Goal: Answer question/provide support: Share knowledge or assist other users

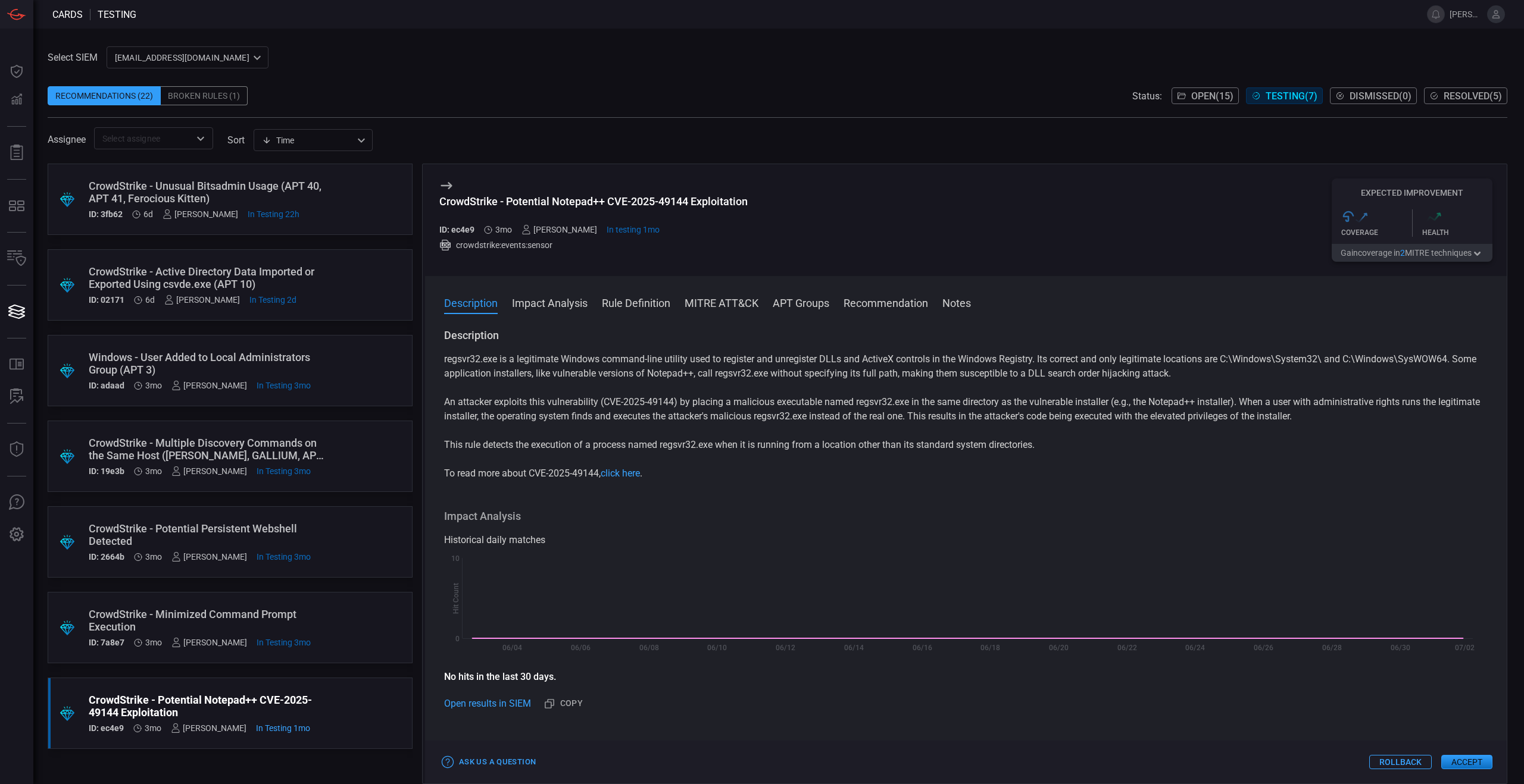
click at [209, 269] on div "CrowdStrike - Active Directory Data Imported or Exported Using csvde.exe (APT 1…" at bounding box center [207, 278] width 238 height 25
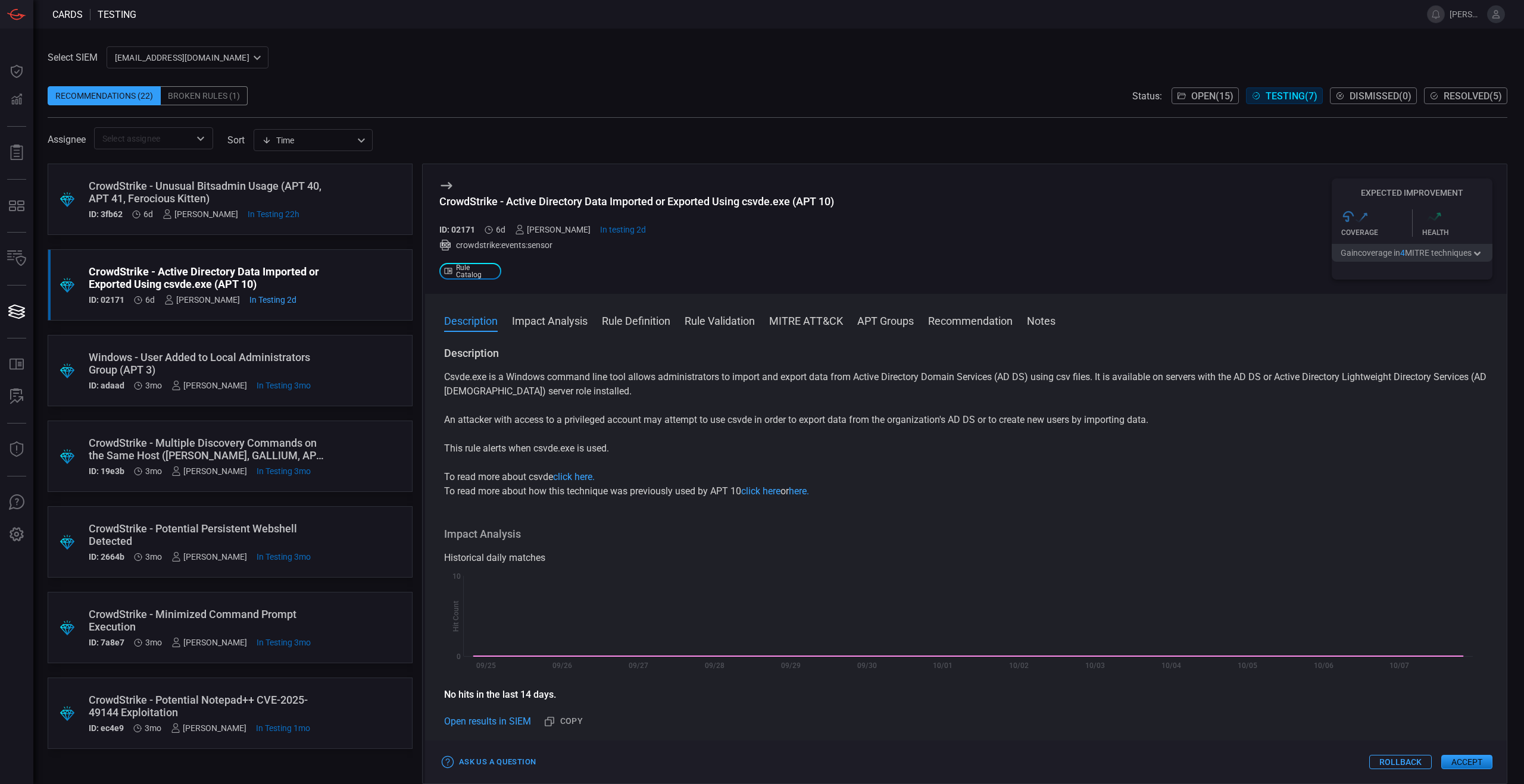
click at [253, 188] on div "CrowdStrike - Unusual Bitsadmin Usage (APT 40, APT 41, Ferocious Kitten)" at bounding box center [207, 192] width 238 height 25
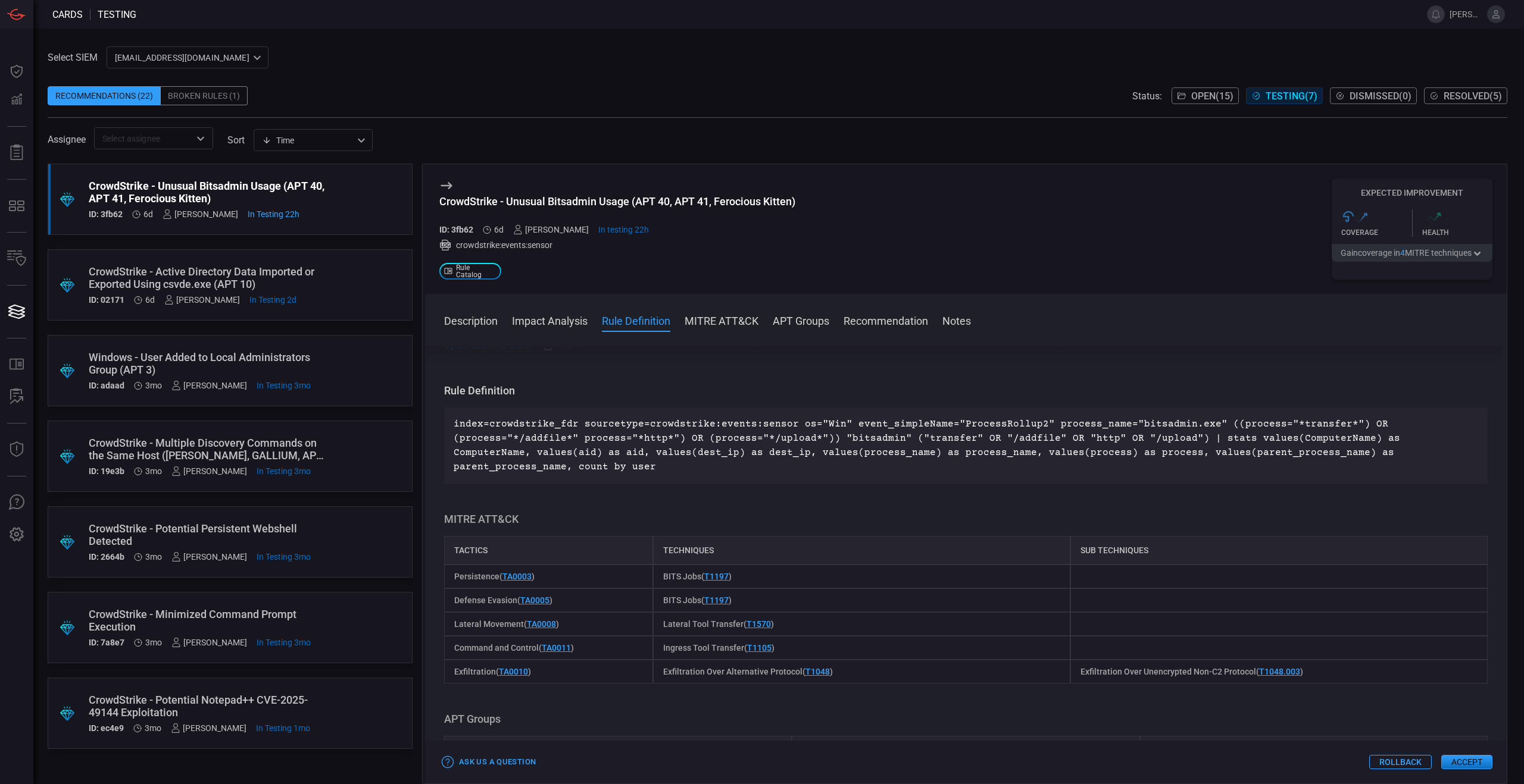
scroll to position [389, 0]
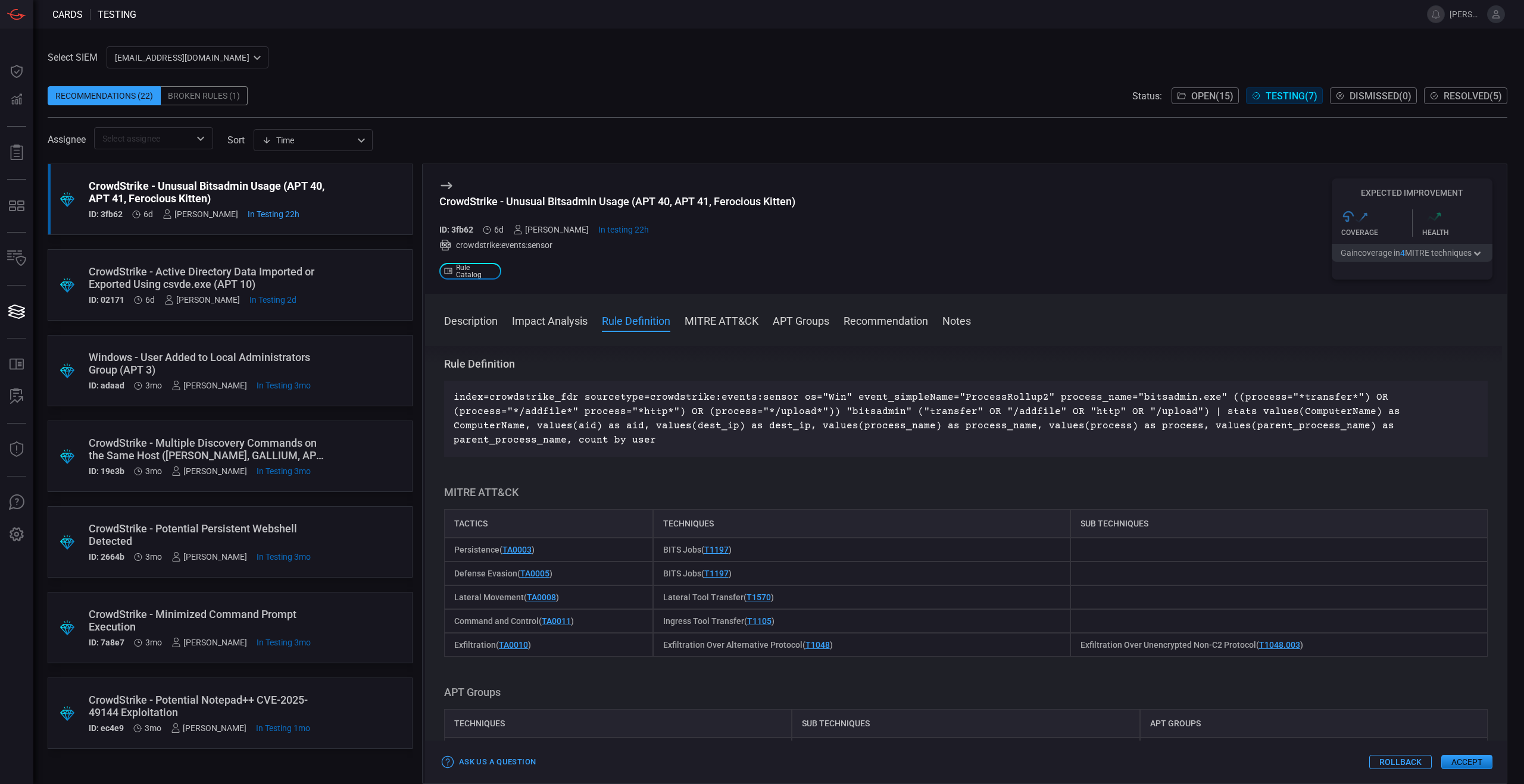
click at [665, 429] on p "index=crowdstrike_fdr sourcetype=crowdstrike:events:sensor os="Win" event_simpl…" at bounding box center [966, 419] width 1025 height 57
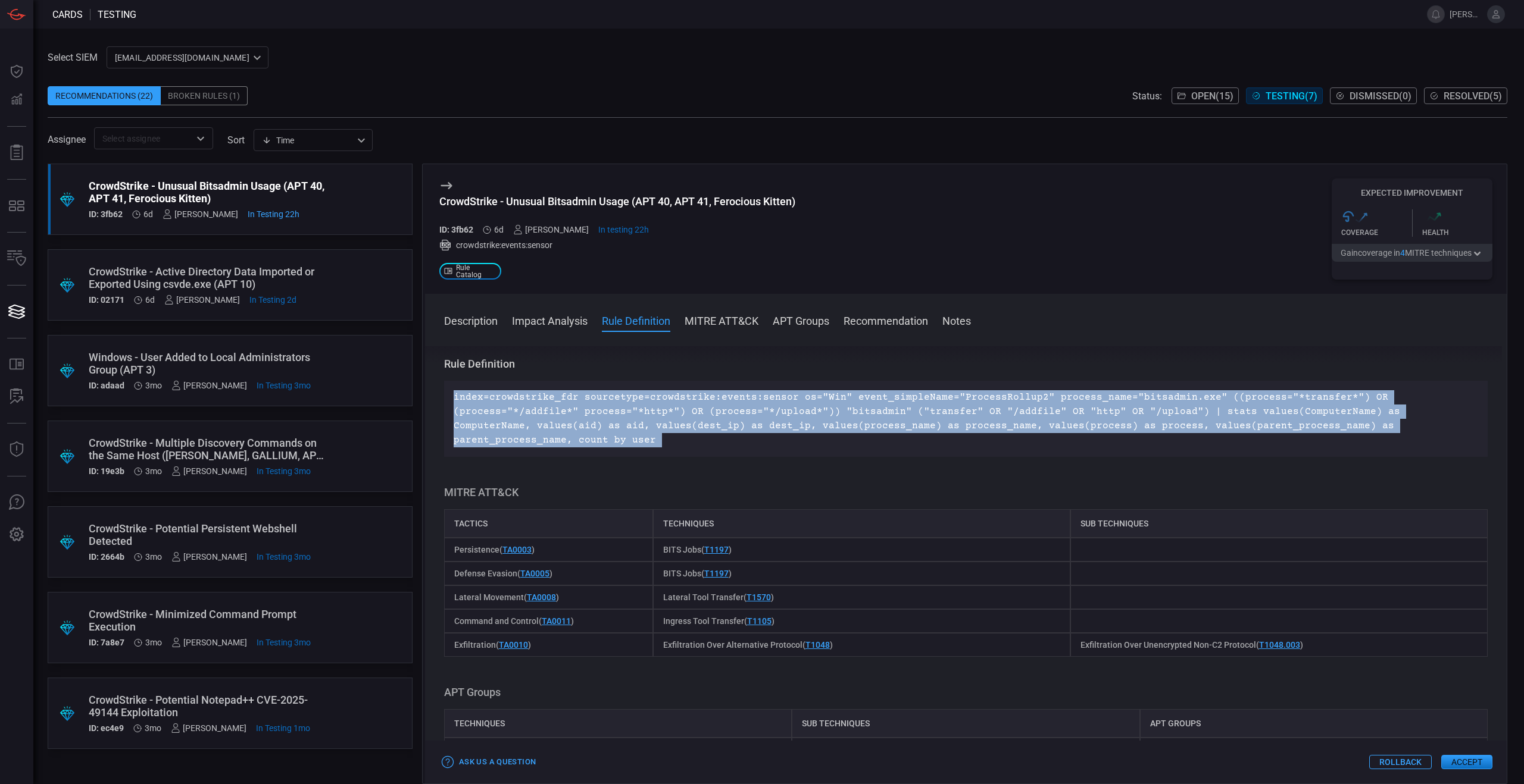
click at [665, 429] on p "index=crowdstrike_fdr sourcetype=crowdstrike:events:sensor os="Win" event_simpl…" at bounding box center [966, 419] width 1025 height 57
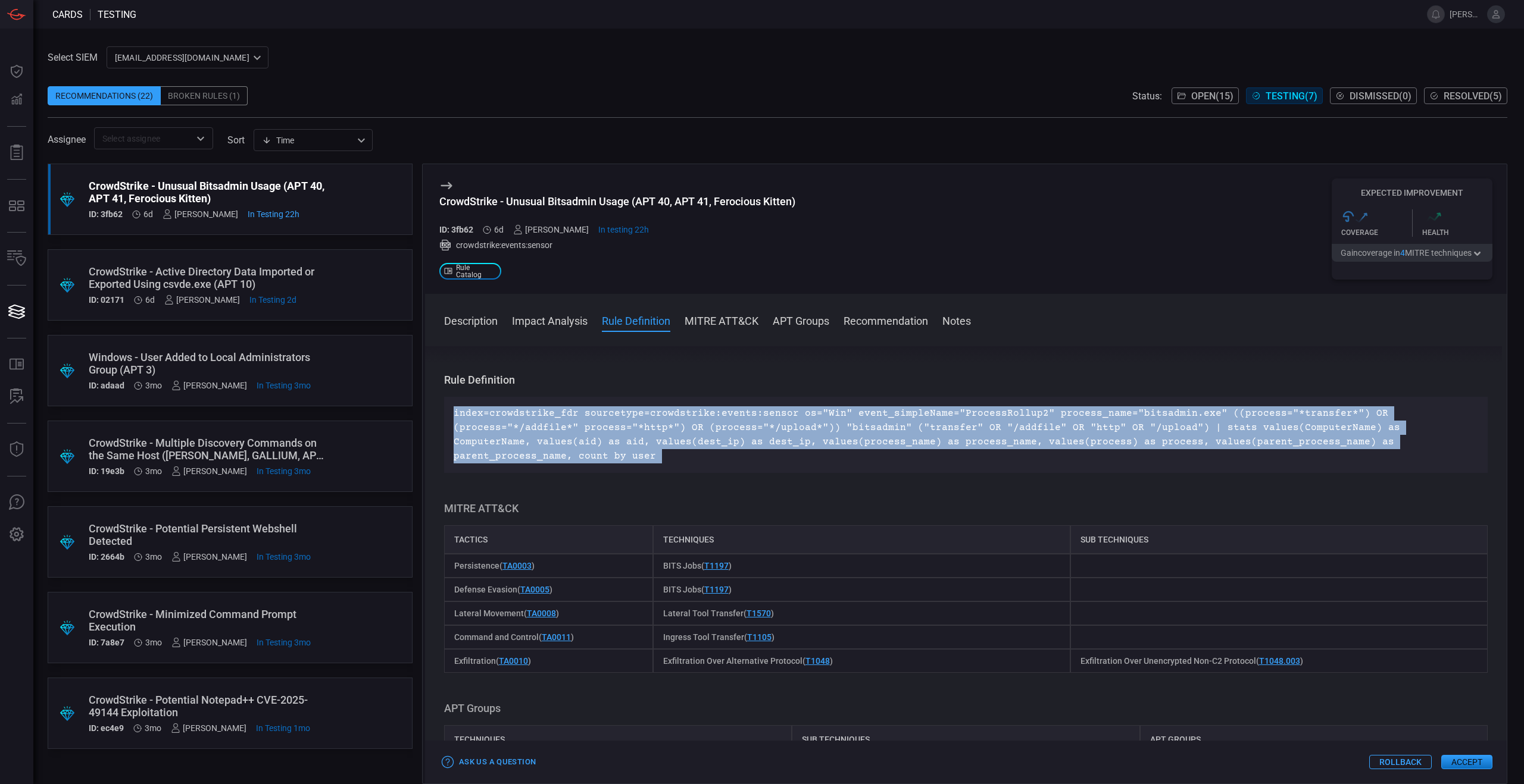
scroll to position [372, 0]
copy p "index=crowdstrike_fdr sourcetype=crowdstrike:events:sensor os="Win" event_simpl…"
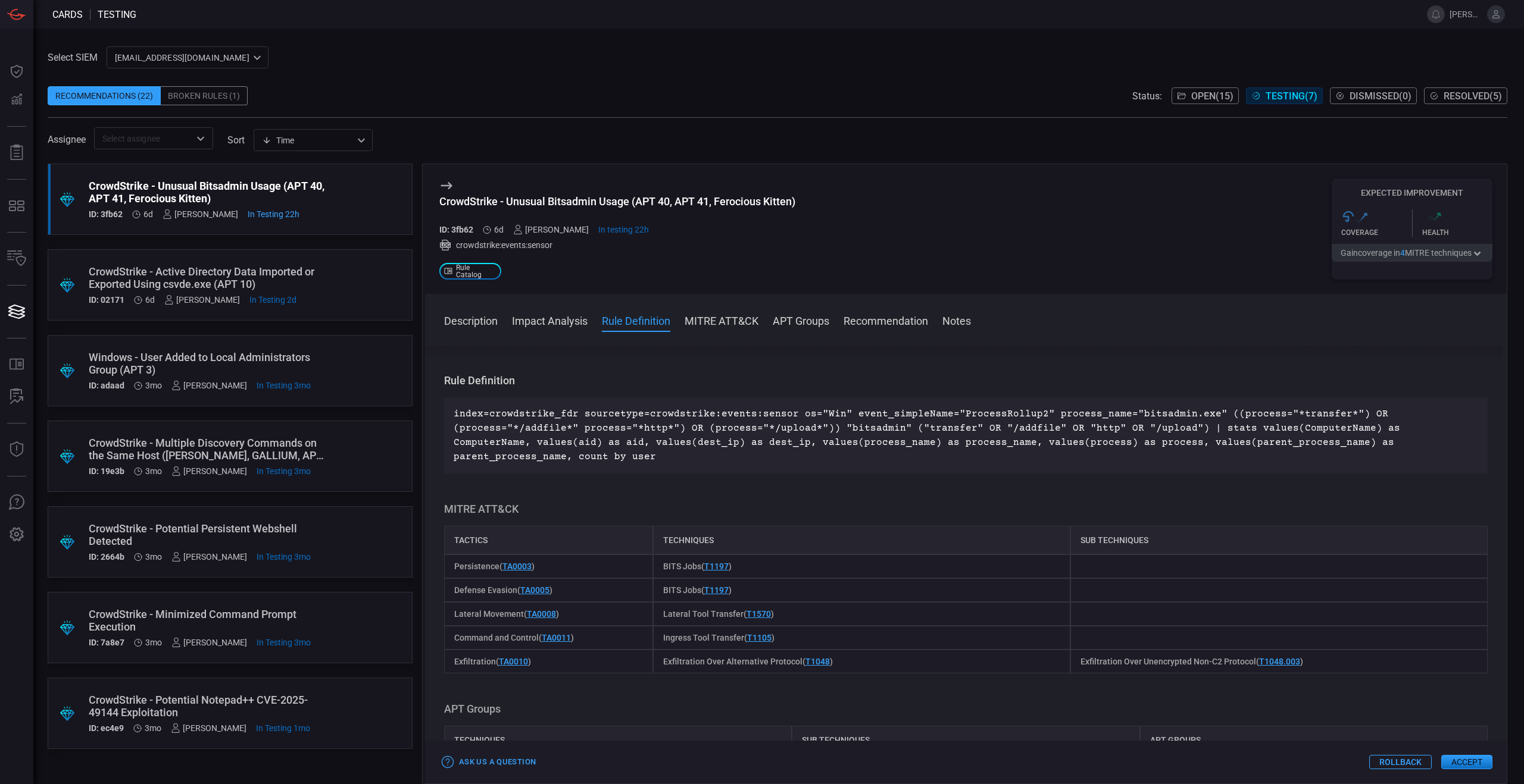
click at [345, 452] on div ".suggested_cards_icon{fill:url(#suggested_cards_icon);} CrowdStrike - Multiple …" at bounding box center [230, 456] width 365 height 71
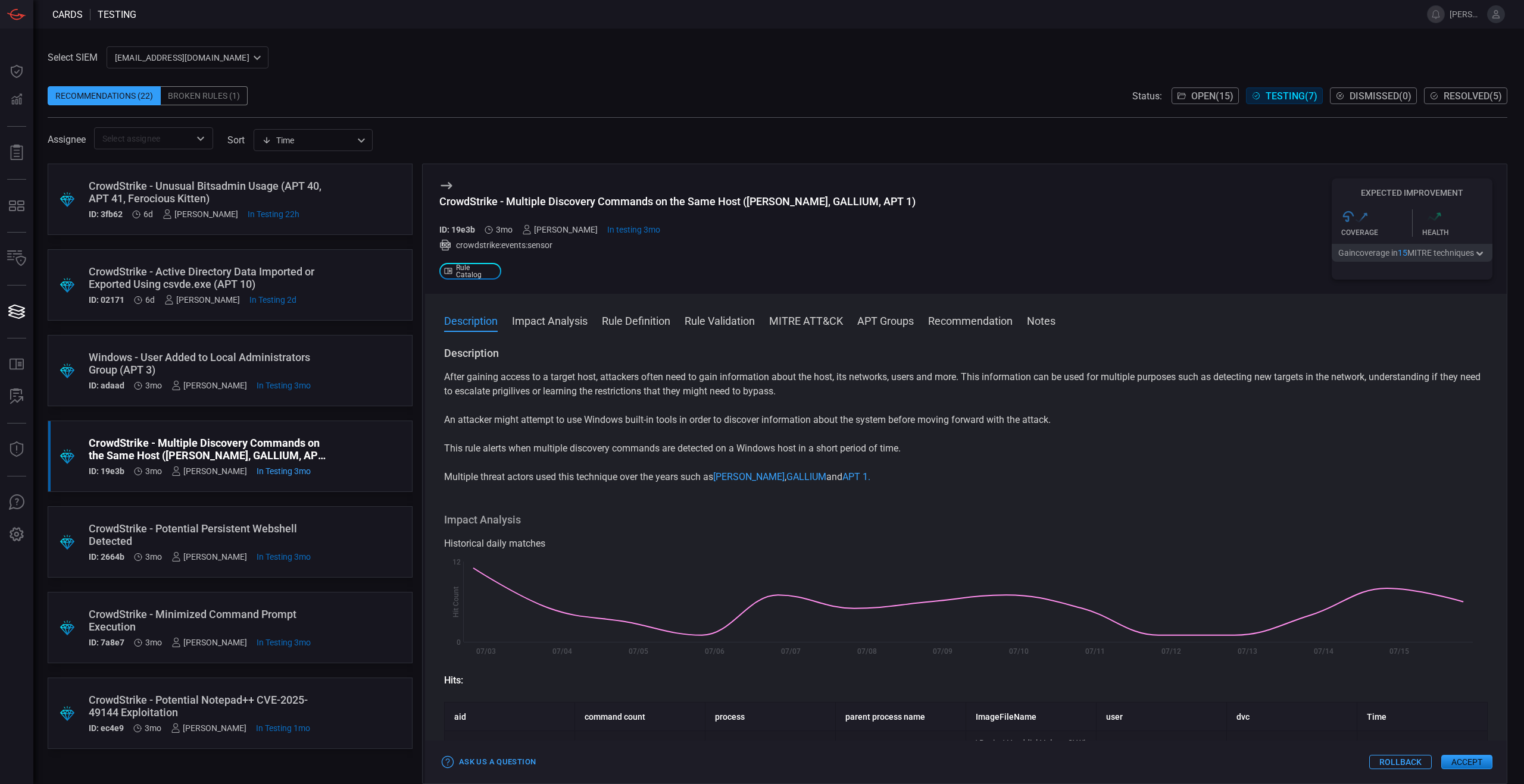
click at [1203, 100] on span "Open ( 15 )" at bounding box center [1212, 96] width 42 height 12
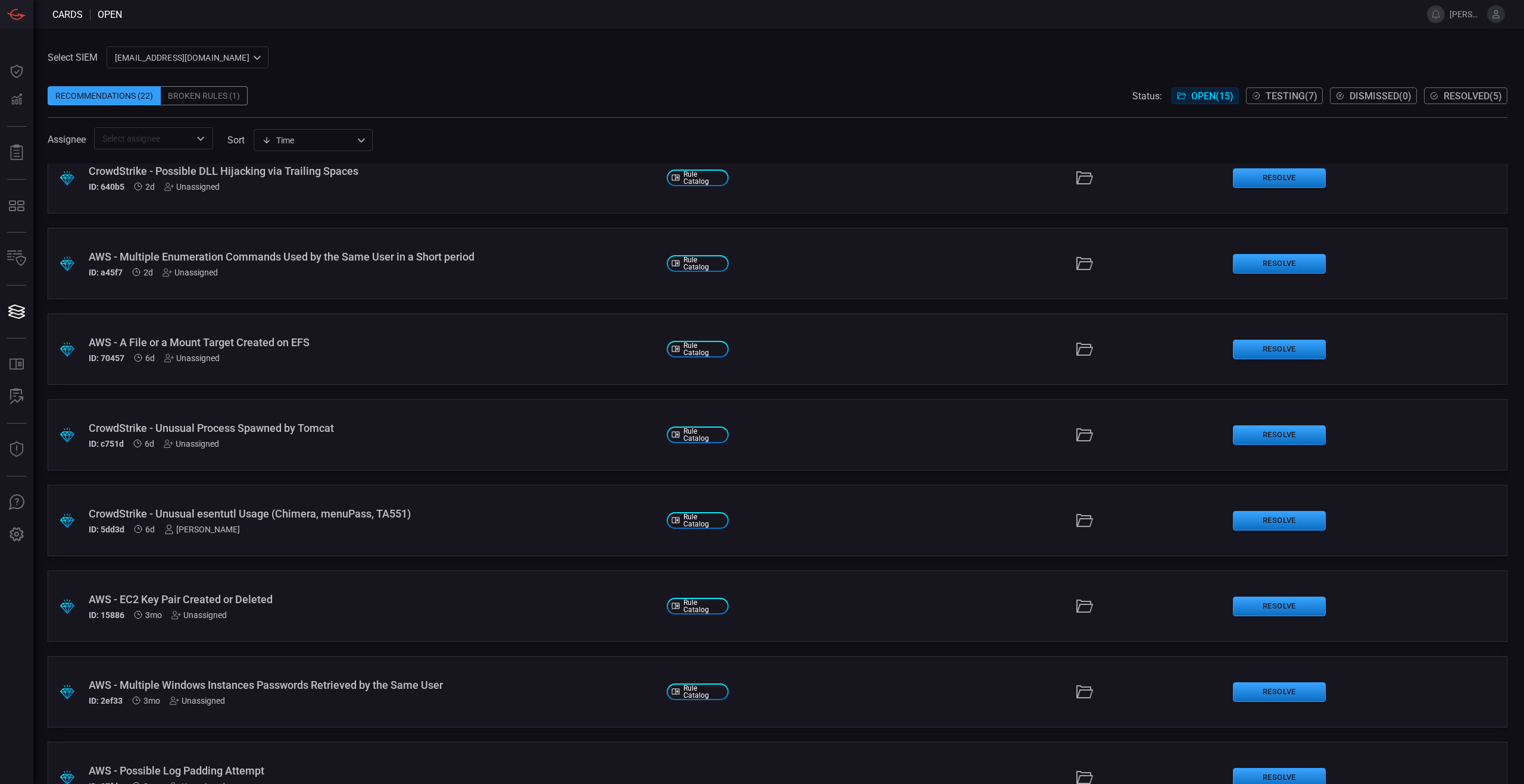
scroll to position [513, 0]
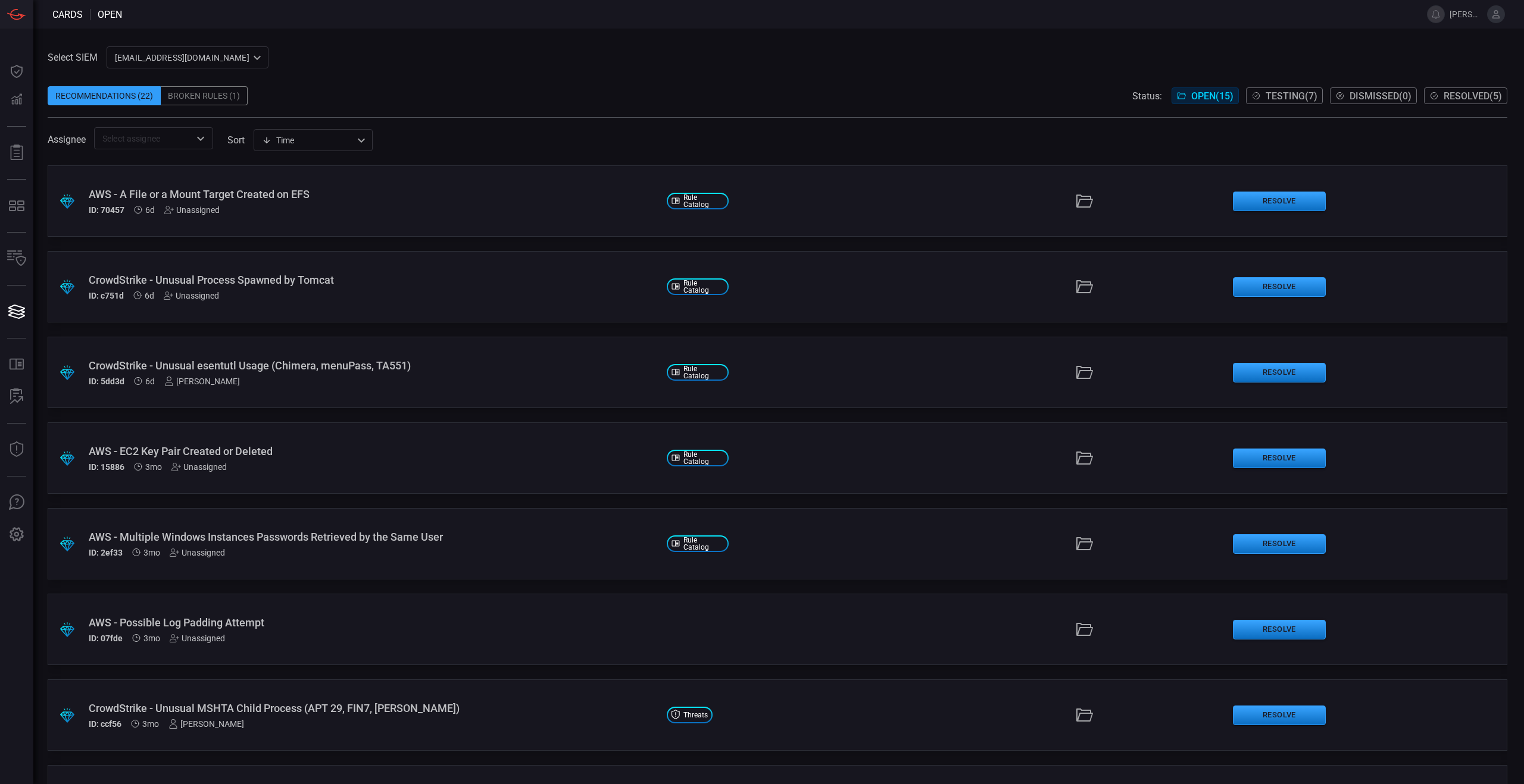
click at [400, 387] on div ".suggested_cards_icon{fill:url(#suggested_cards_icon);} CrowdStrike - Unusual e…" at bounding box center [777, 372] width 1460 height 71
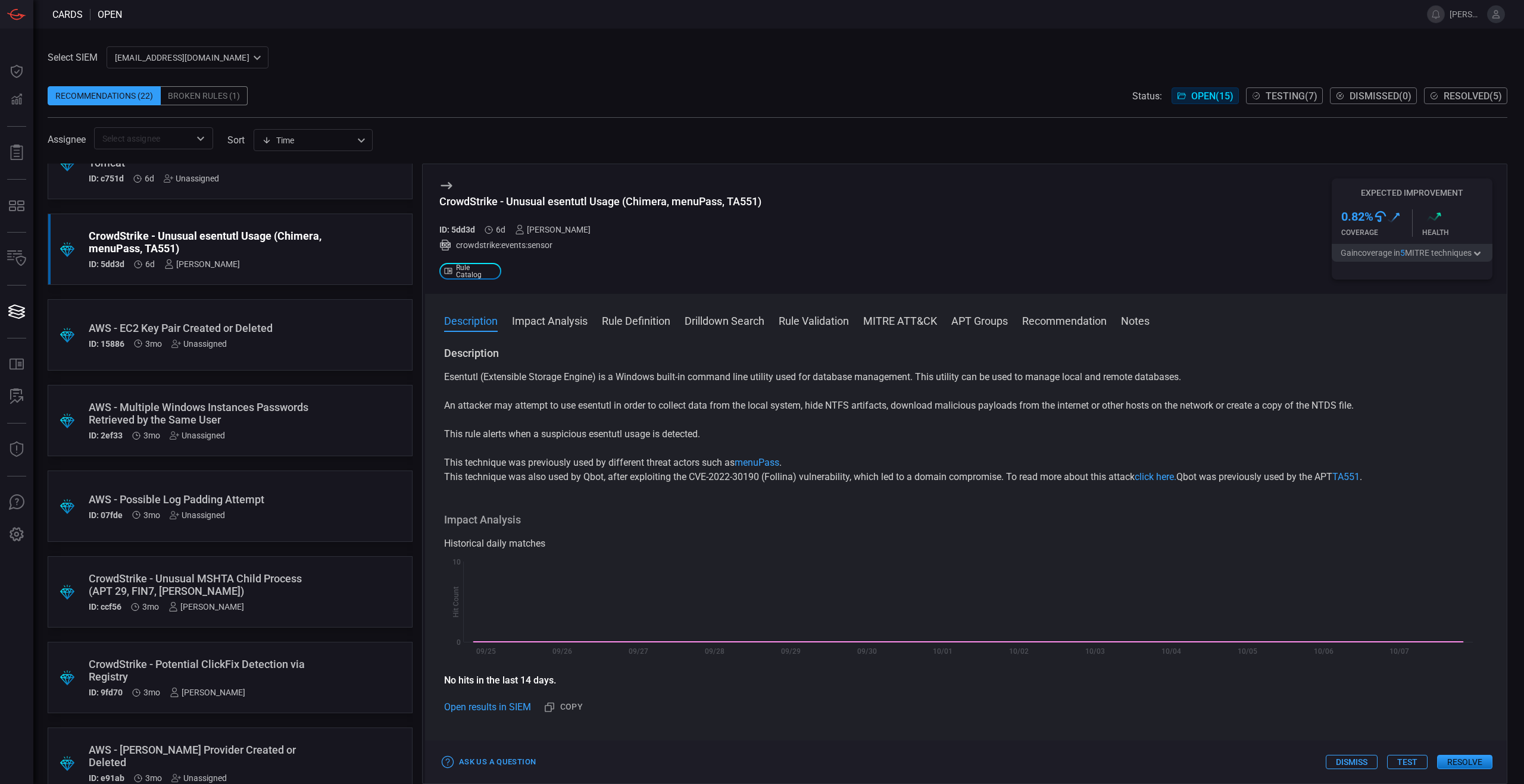
scroll to position [665, 0]
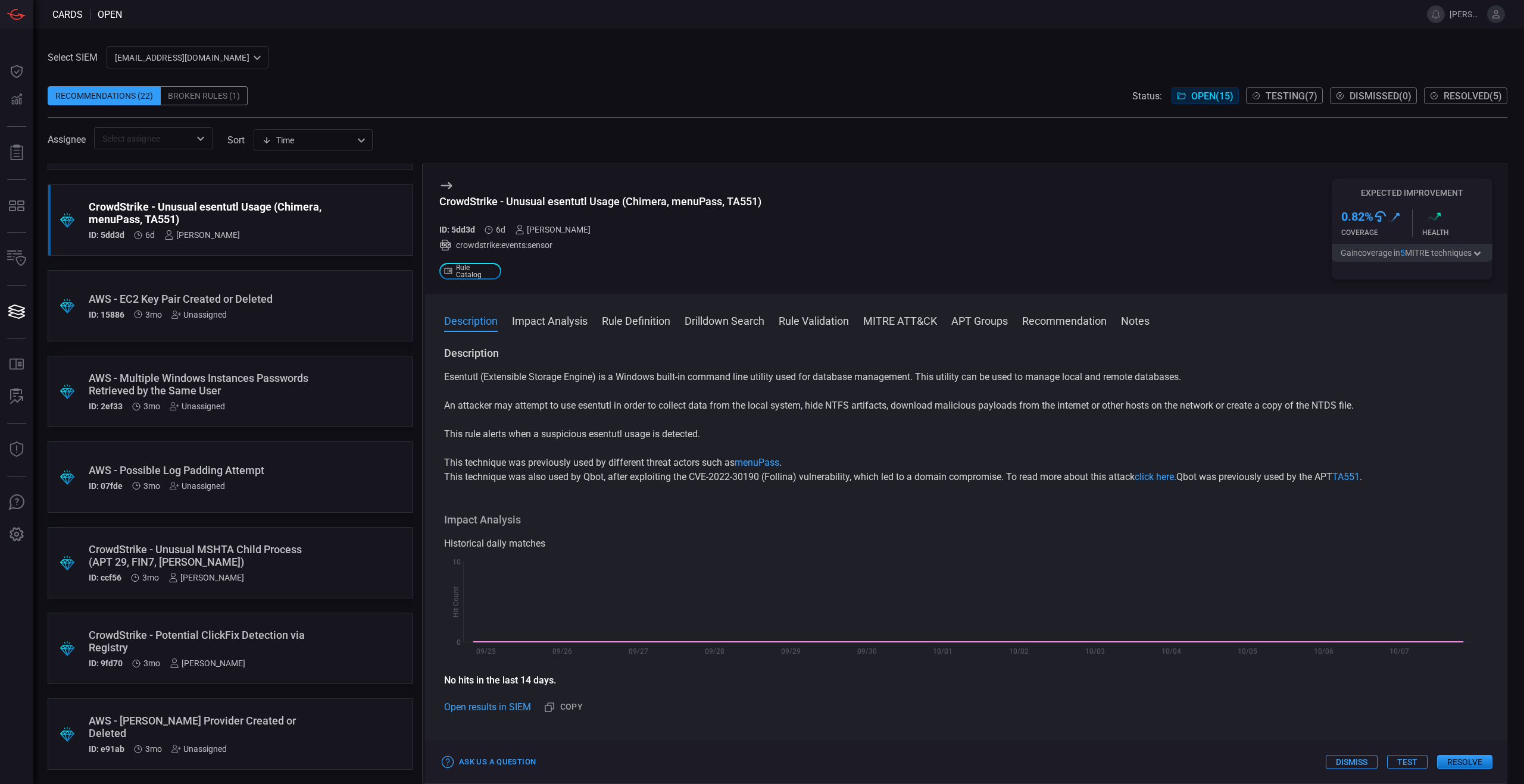
click at [249, 635] on div "CrowdStrike - Potential ClickFix Detection via Registry" at bounding box center [207, 641] width 238 height 25
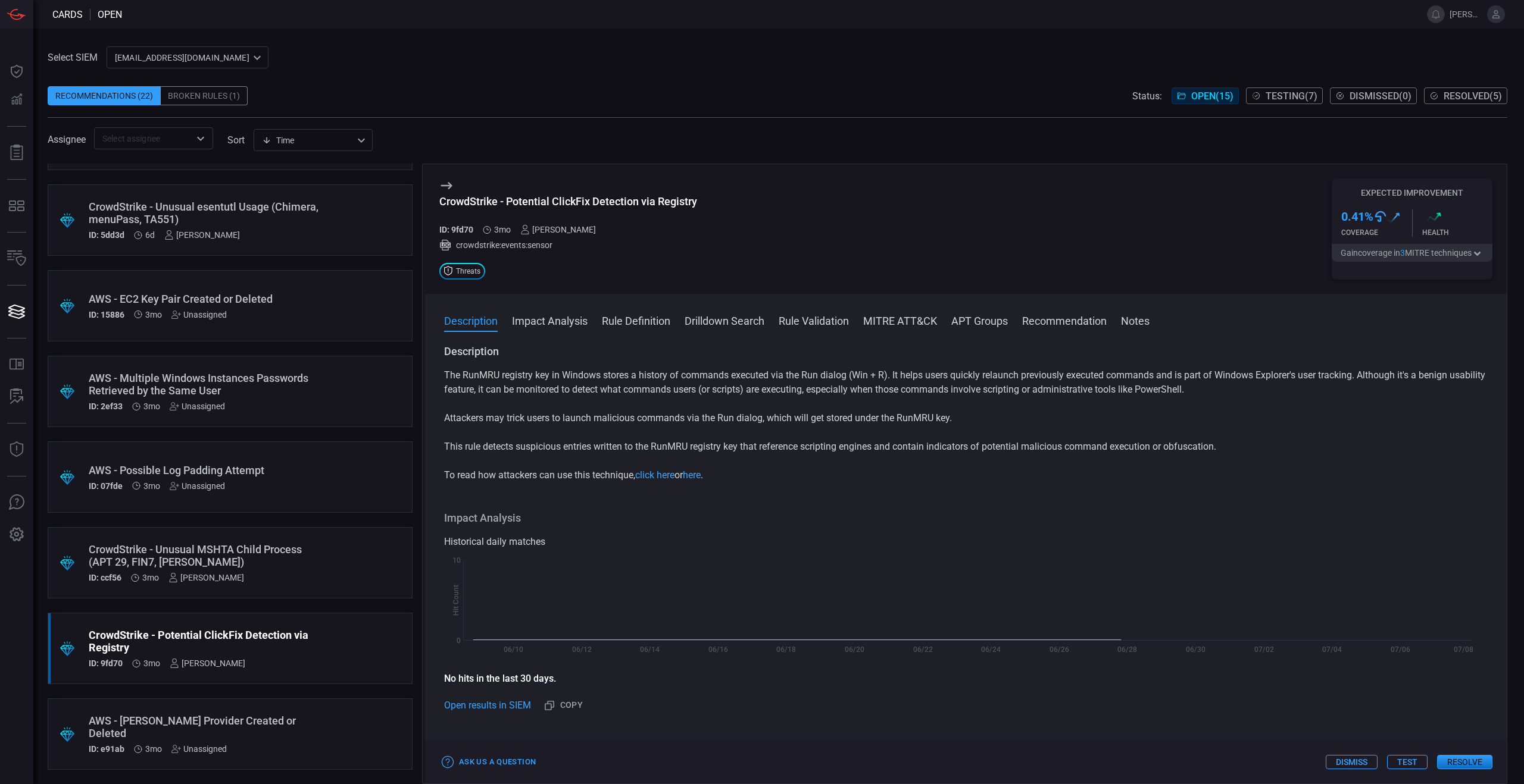
scroll to position [3, 0]
click at [1342, 759] on button "Dismiss" at bounding box center [1351, 762] width 51 height 14
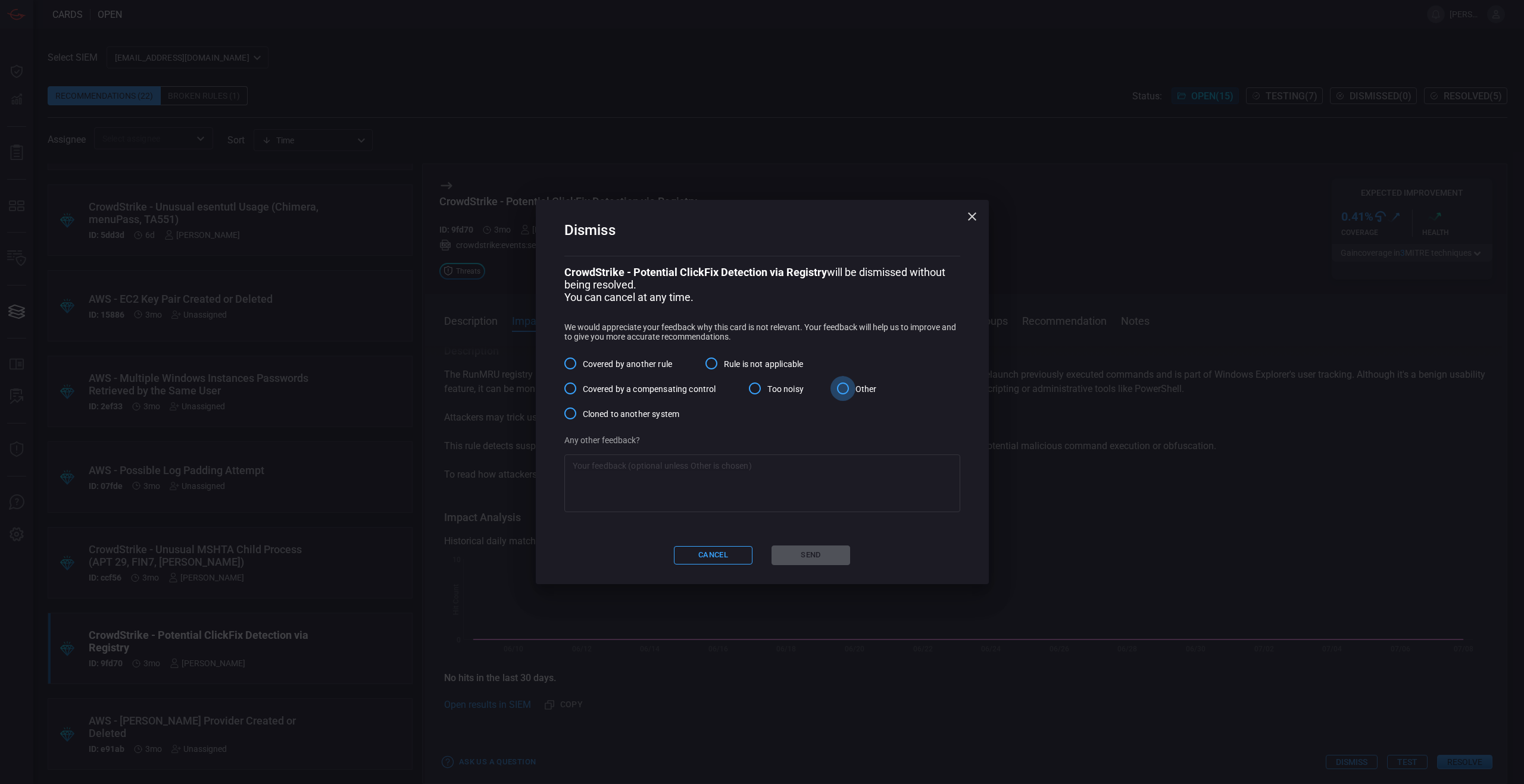
click at [843, 393] on input "Other" at bounding box center [843, 388] width 25 height 25
click at [809, 534] on div "Dismiss CrowdStrike - Potential ClickFix Detection via Registry will be dismiss…" at bounding box center [762, 392] width 453 height 385
click at [803, 473] on textarea at bounding box center [762, 483] width 379 height 47
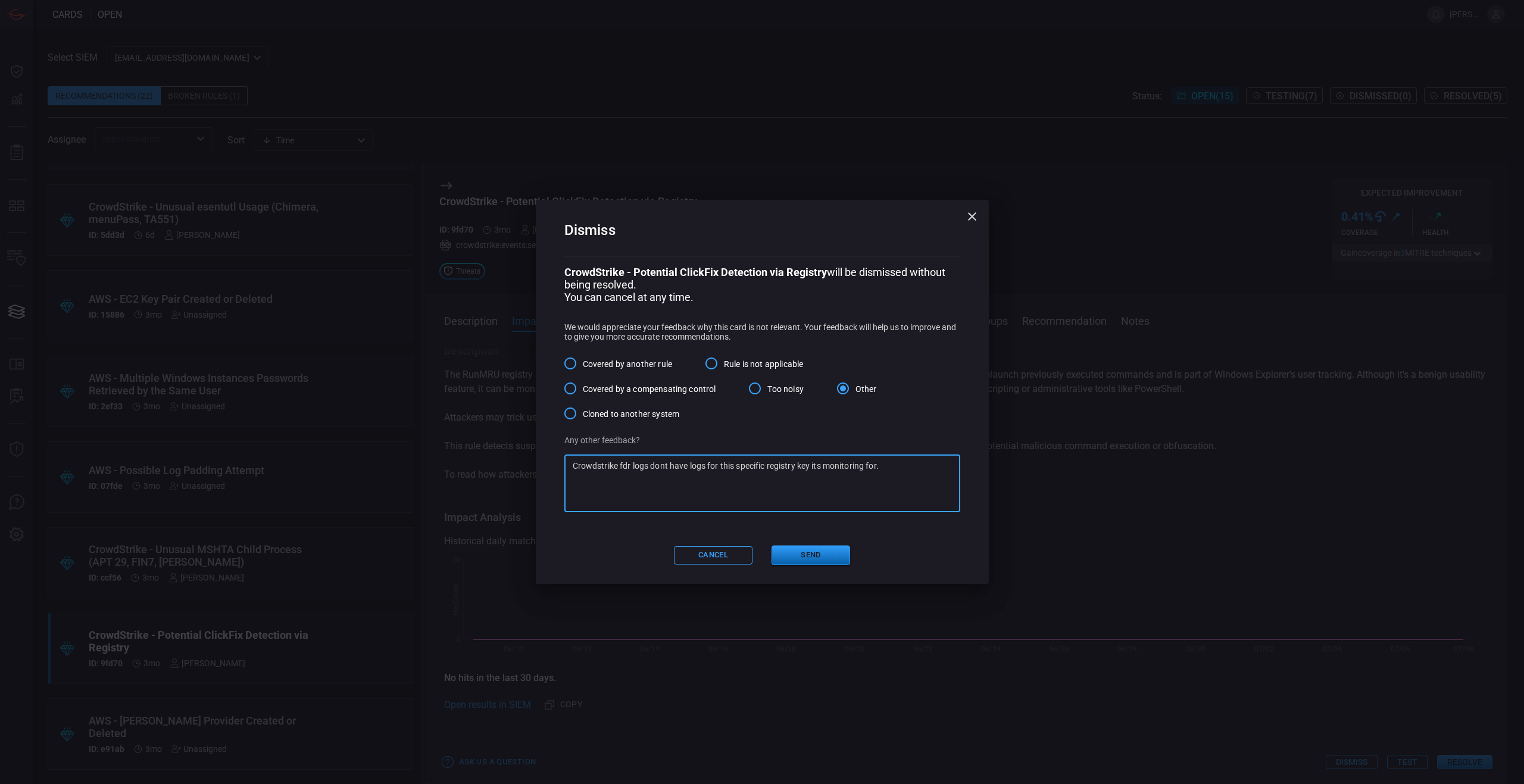
type textarea "Crowdstrike fdr logs dont have logs for this specific registry key its monitori…"
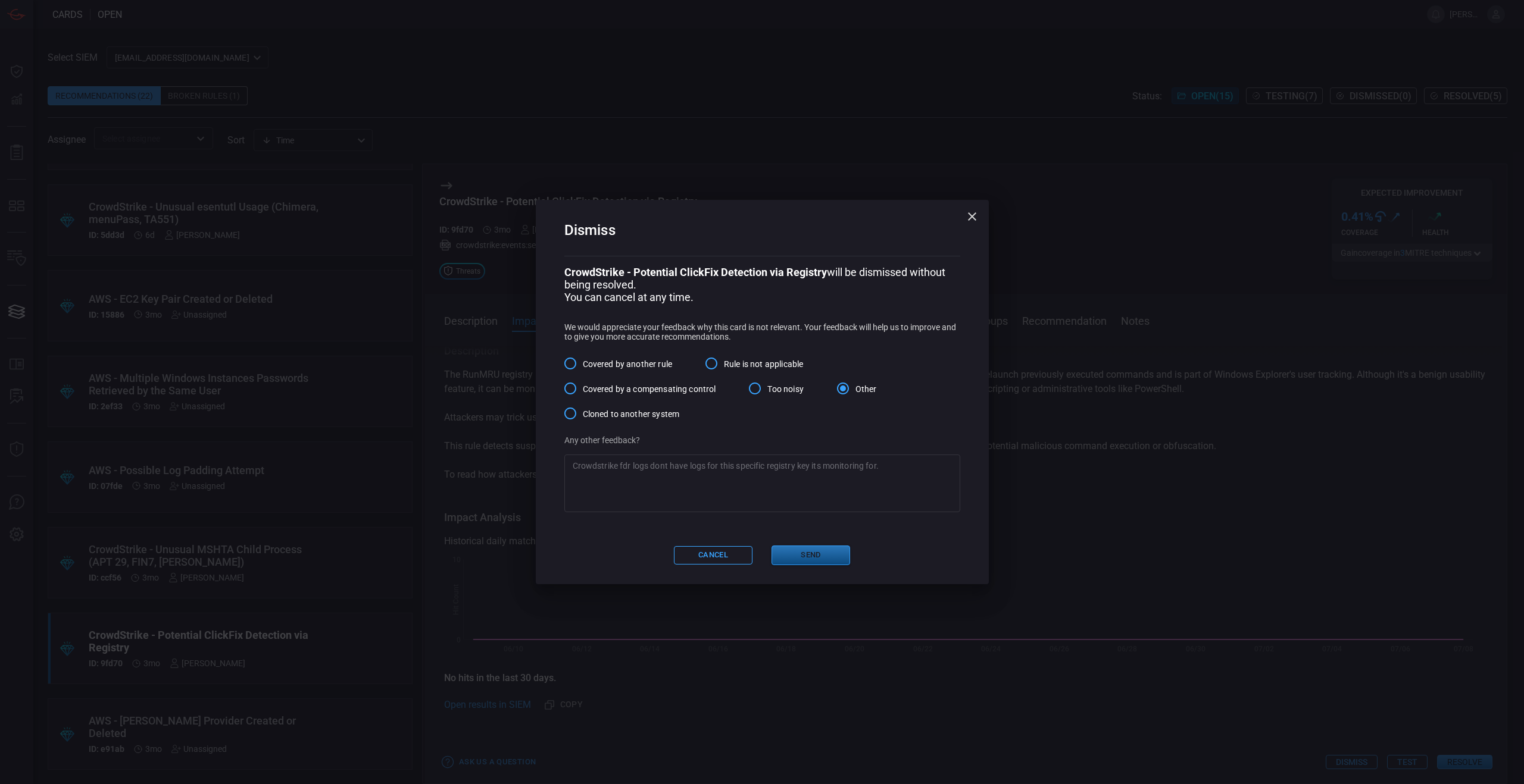
click at [798, 561] on button "Send" at bounding box center [811, 555] width 79 height 20
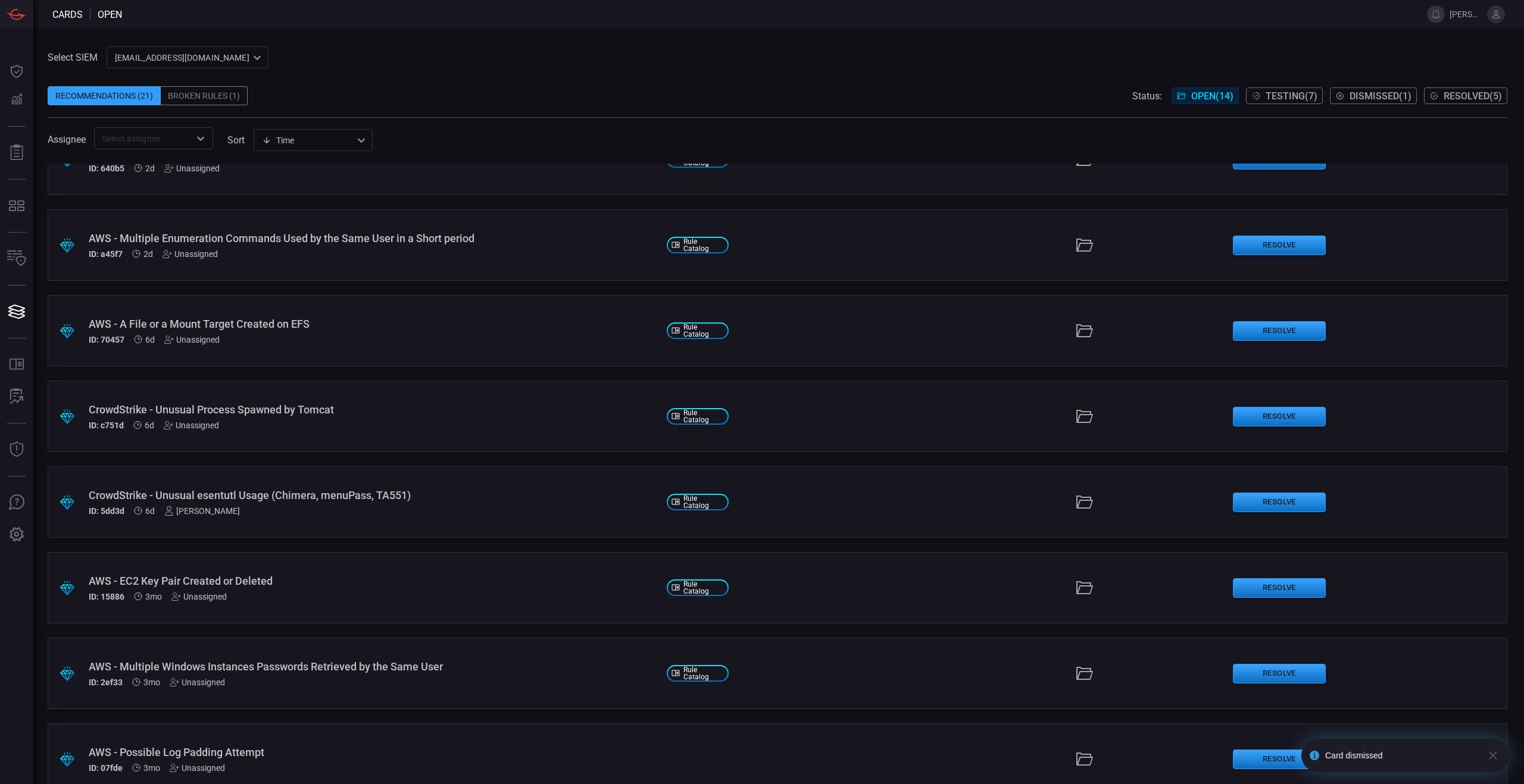
scroll to position [579, 0]
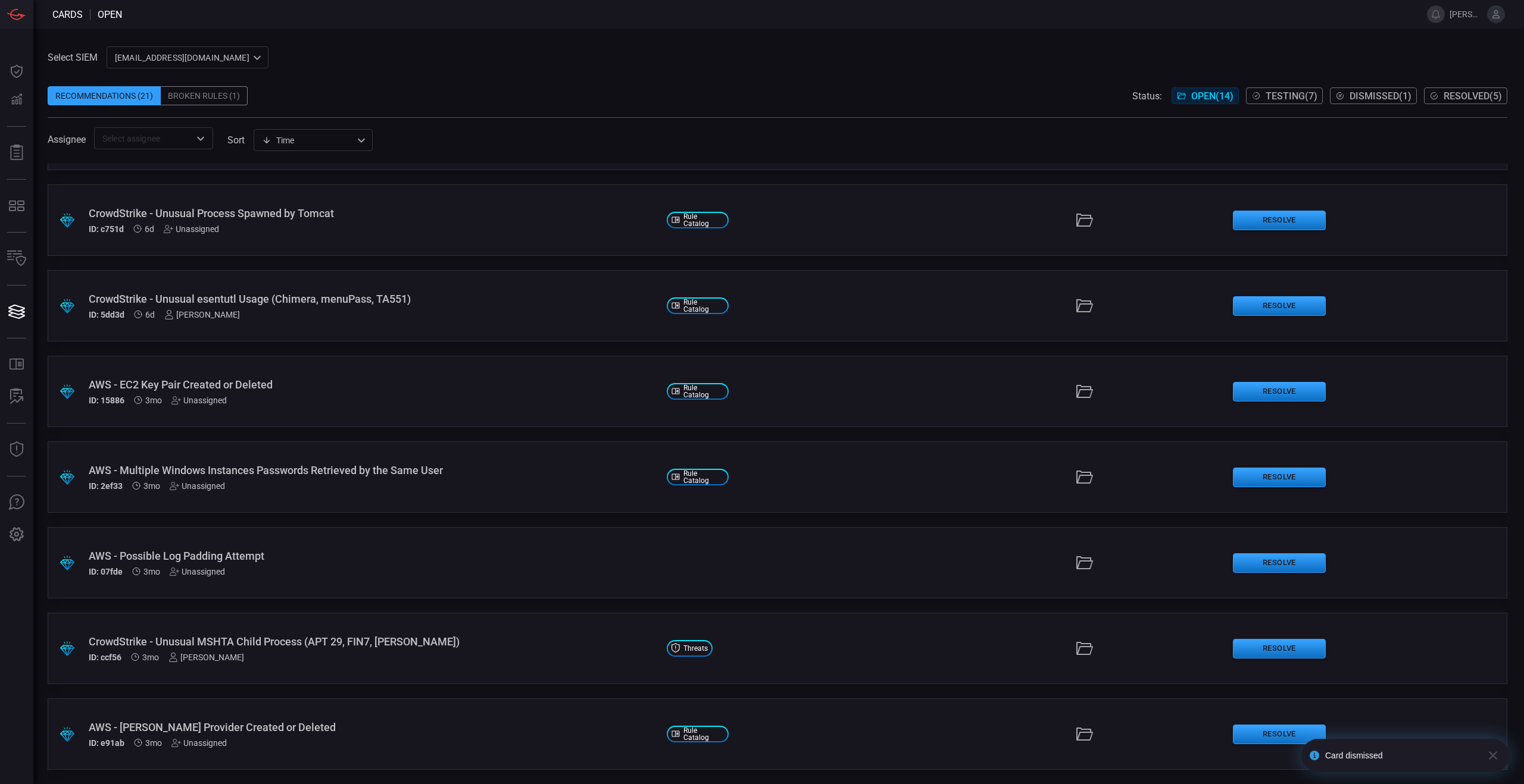
click at [443, 643] on div "CrowdStrike - Unusual MSHTA Child Process (APT 29, FIN7, [PERSON_NAME])" at bounding box center [373, 642] width 568 height 12
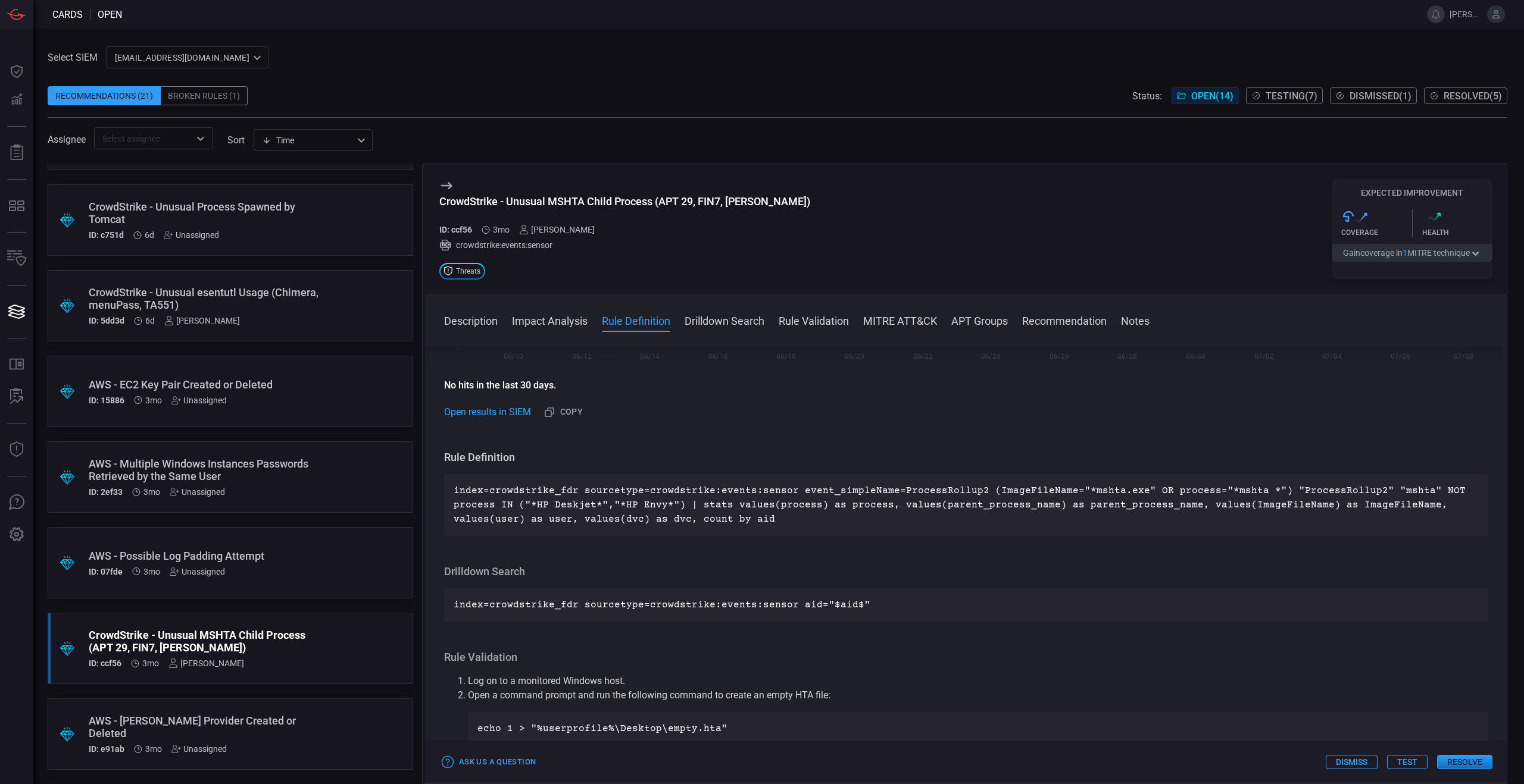
scroll to position [286, 0]
click at [664, 514] on p "index=crowdstrike_fdr sourcetype=crowdstrike:events:sensor event_simpleName=Pro…" at bounding box center [966, 500] width 1025 height 43
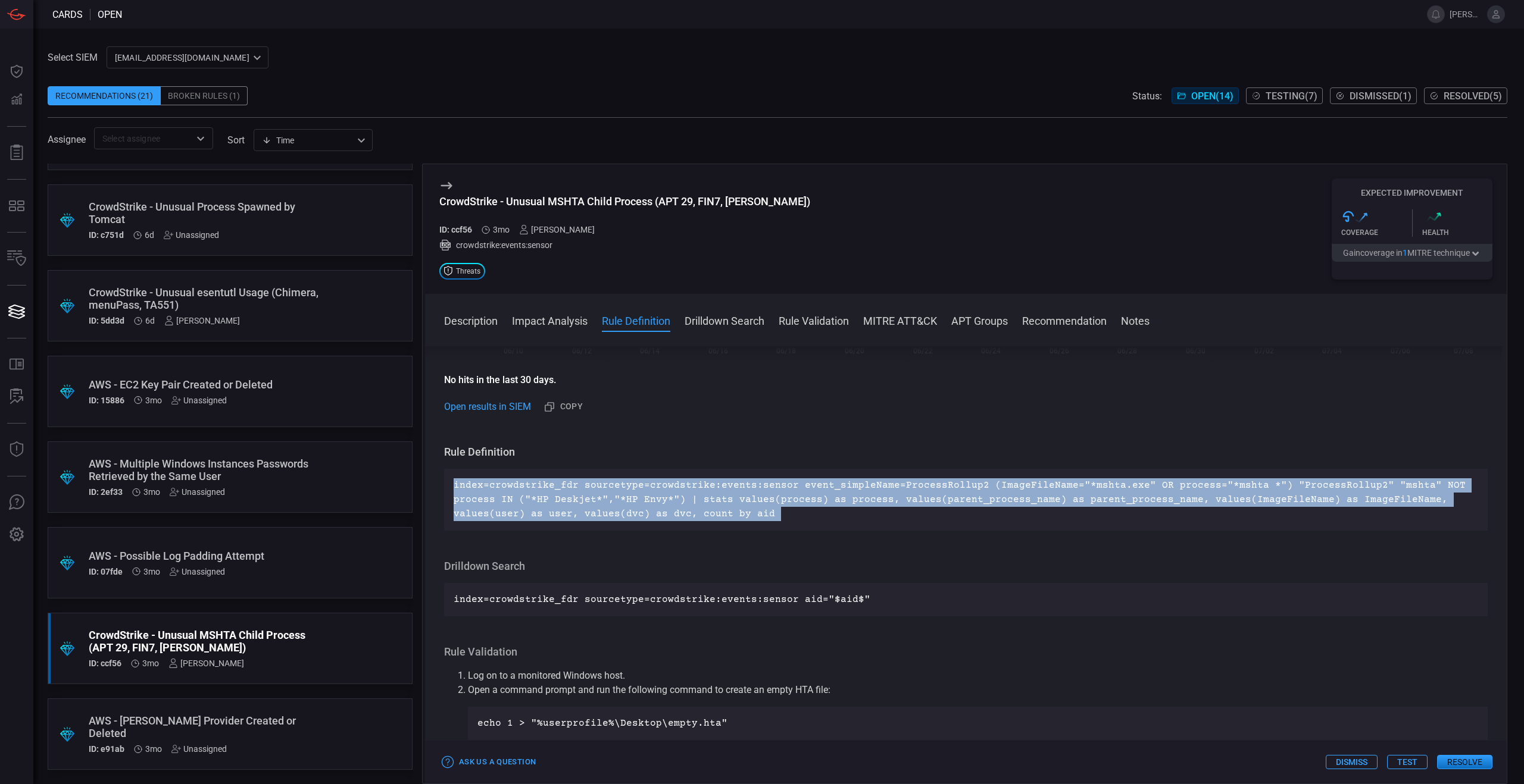
click at [664, 514] on p "index=crowdstrike_fdr sourcetype=crowdstrike:events:sensor event_simpleName=Pro…" at bounding box center [966, 500] width 1025 height 43
copy p "index=crowdstrike_fdr sourcetype=crowdstrike:events:sensor event_simpleName=Pro…"
